Goal: Task Accomplishment & Management: Manage account settings

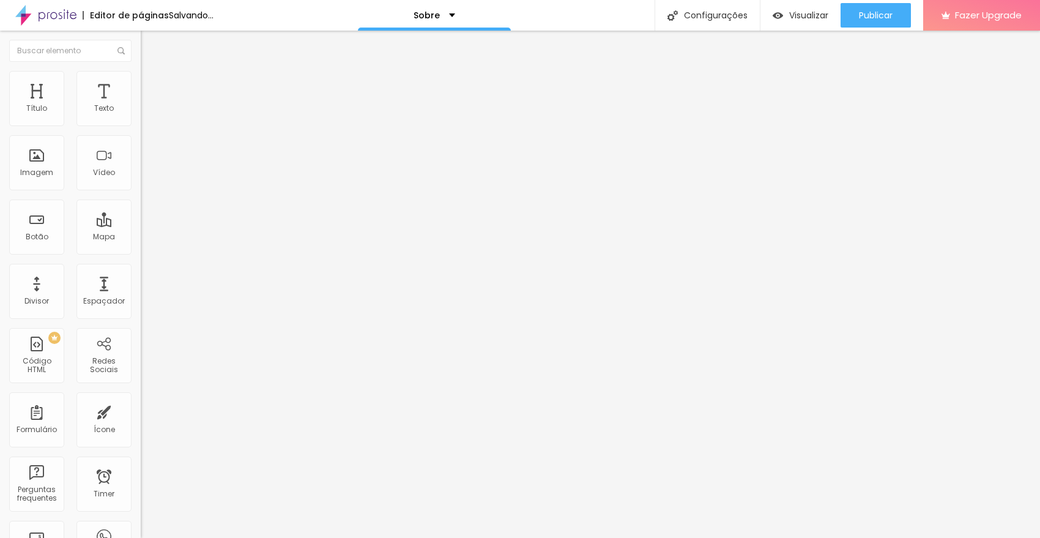
click at [141, 105] on span "Trocar imagem" at bounding box center [174, 100] width 67 height 10
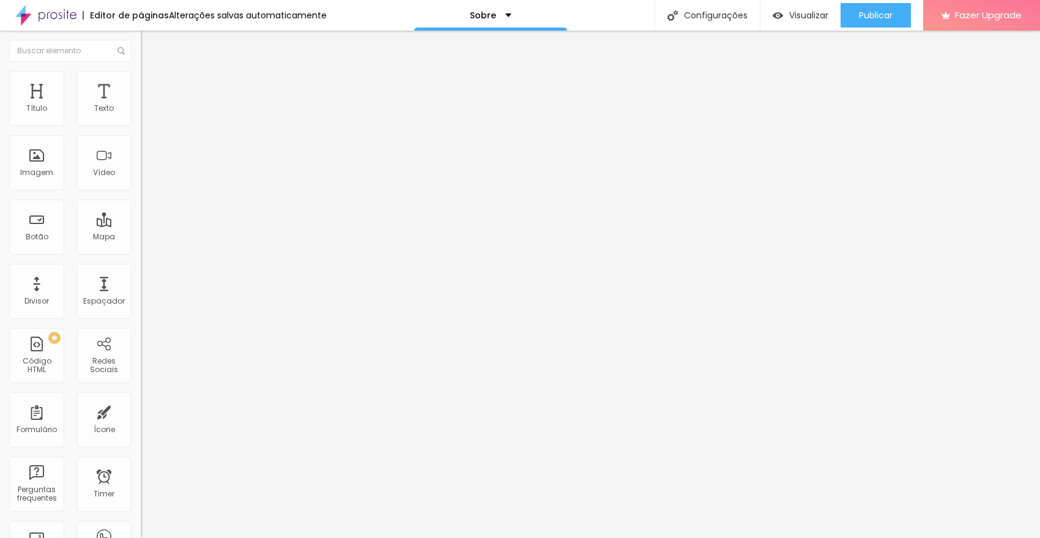
click at [867, 18] on span "Publicar" at bounding box center [876, 15] width 34 height 10
